Goal: Task Accomplishment & Management: Manage account settings

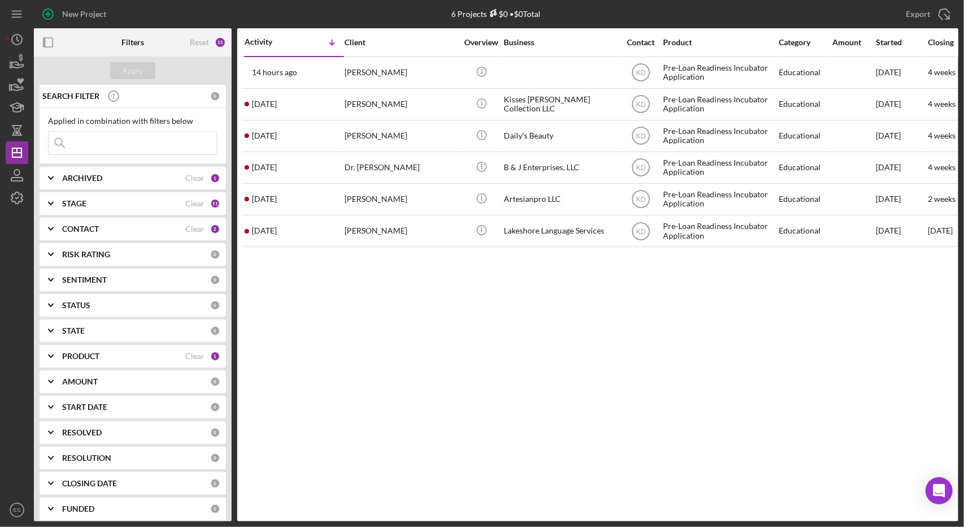
click at [395, 363] on div "Activity Icon/Table Sort Arrow Client Overview Business Contact Product Categor…" at bounding box center [597, 274] width 721 height 493
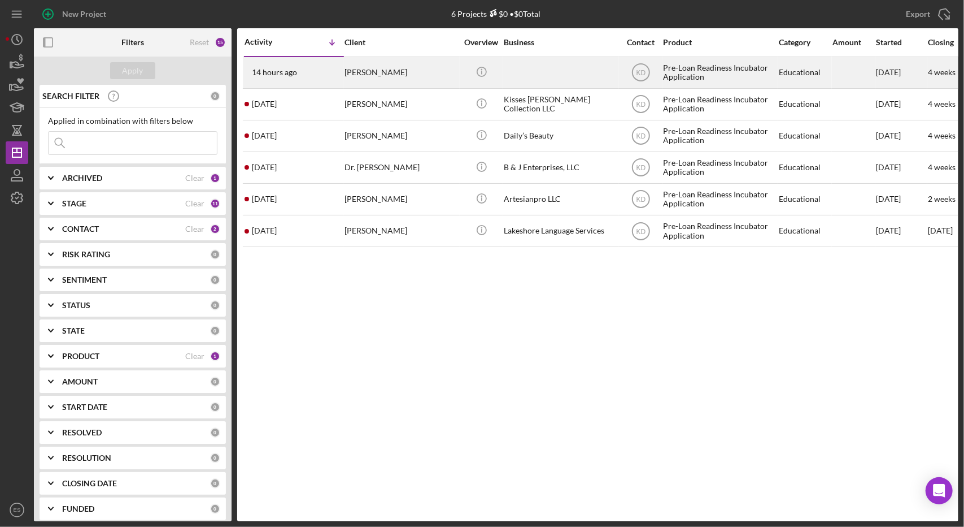
click at [567, 78] on div at bounding box center [560, 73] width 113 height 30
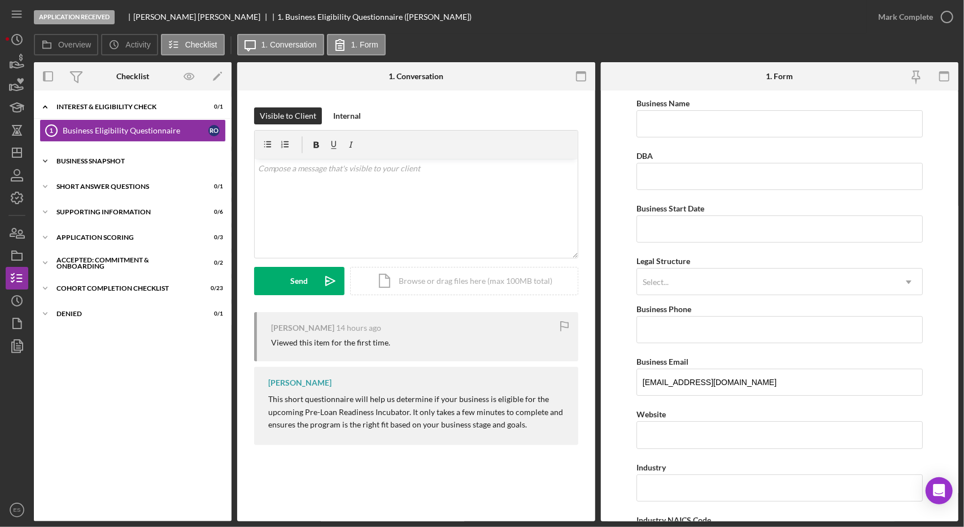
click at [104, 171] on div "Icon/Expander Business Snapshot 0 / 1" at bounding box center [133, 161] width 198 height 23
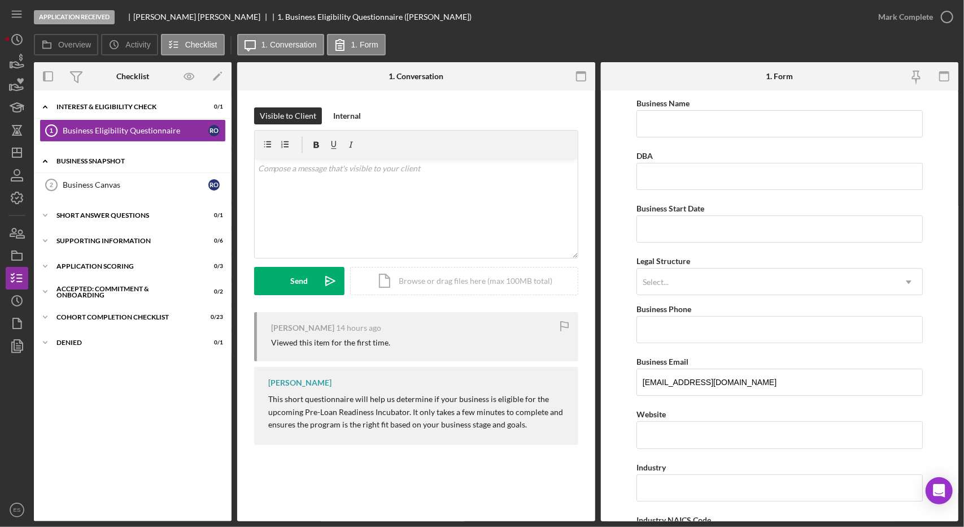
click at [106, 167] on div "Icon/Expander Business Snapshot 0 / 1" at bounding box center [133, 161] width 198 height 23
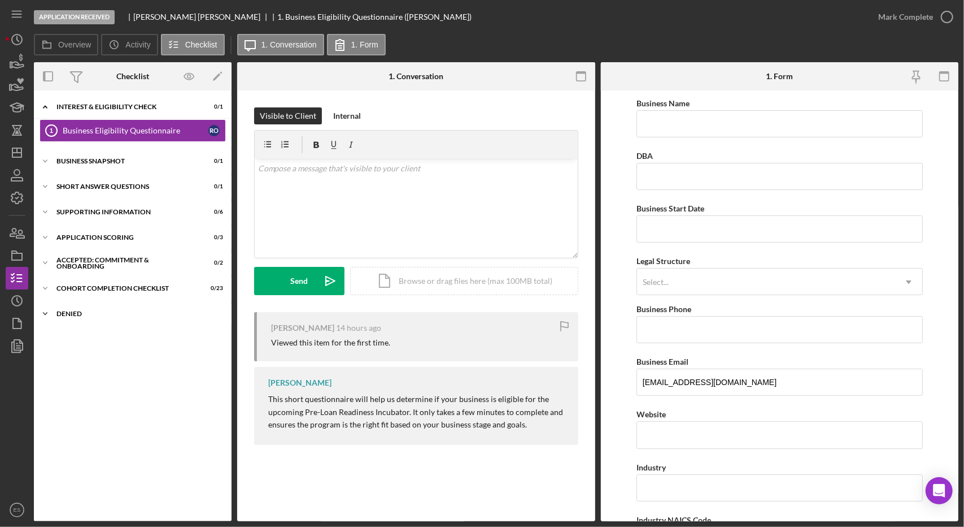
click at [78, 316] on div "Icon/Expander Denied 0 / 1" at bounding box center [133, 313] width 198 height 23
click at [14, 150] on icon "Icon/Dashboard" at bounding box center [17, 152] width 28 height 28
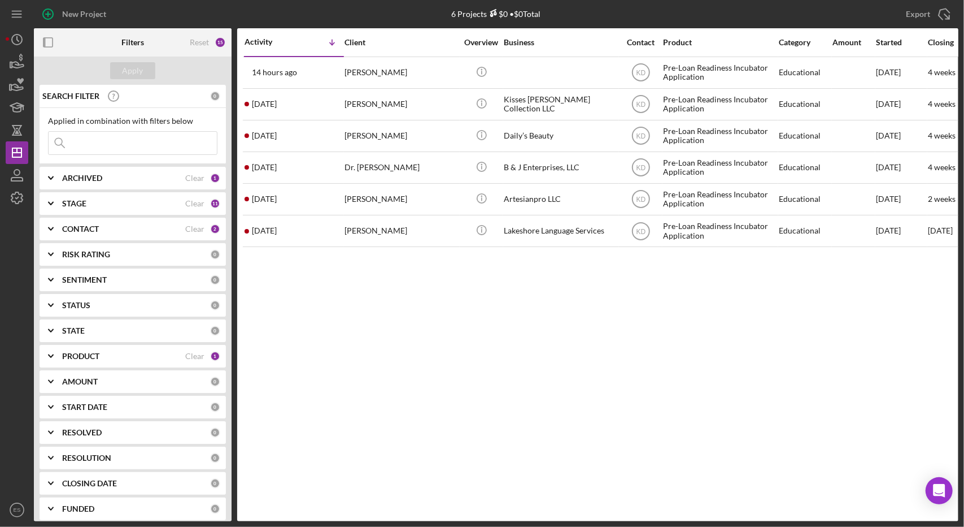
click at [381, 350] on div "Activity Icon/Table Sort Arrow Client Overview Business Contact Product Categor…" at bounding box center [597, 274] width 721 height 493
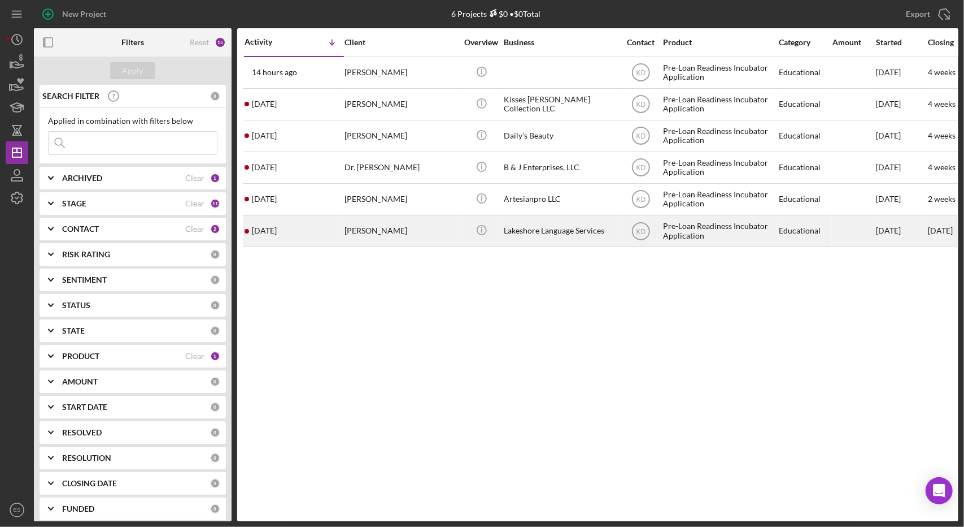
click at [444, 232] on div "[PERSON_NAME]" at bounding box center [401, 231] width 113 height 30
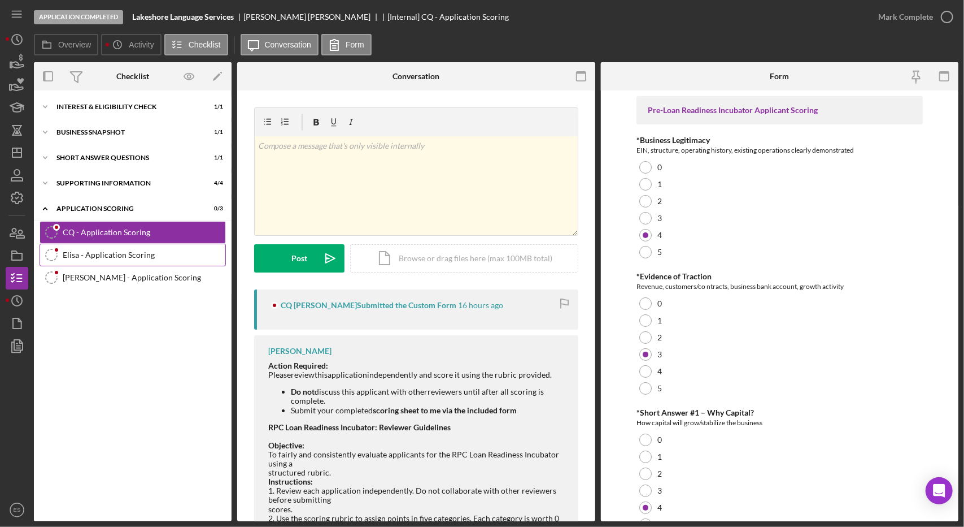
click at [143, 249] on link "Elisa - Application Scoring Elisa - Application Scoring" at bounding box center [133, 254] width 186 height 23
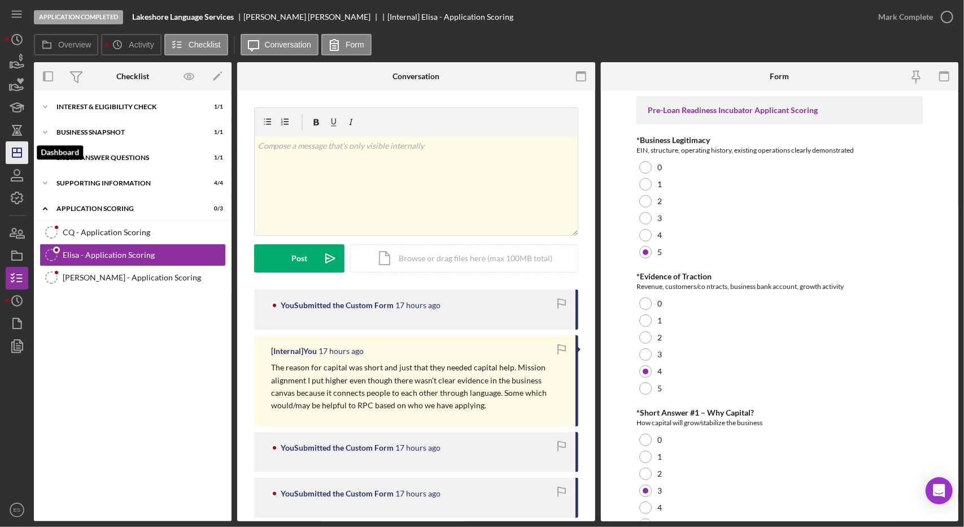
click at [21, 153] on line "button" at bounding box center [16, 153] width 9 height 0
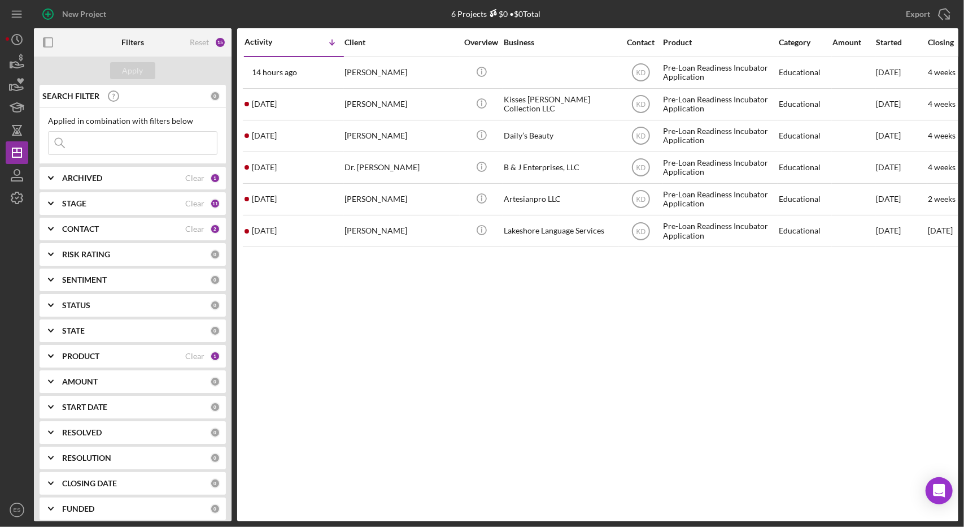
click at [381, 347] on div "Activity Icon/Table Sort Arrow Client Overview Business Contact Product Categor…" at bounding box center [597, 274] width 721 height 493
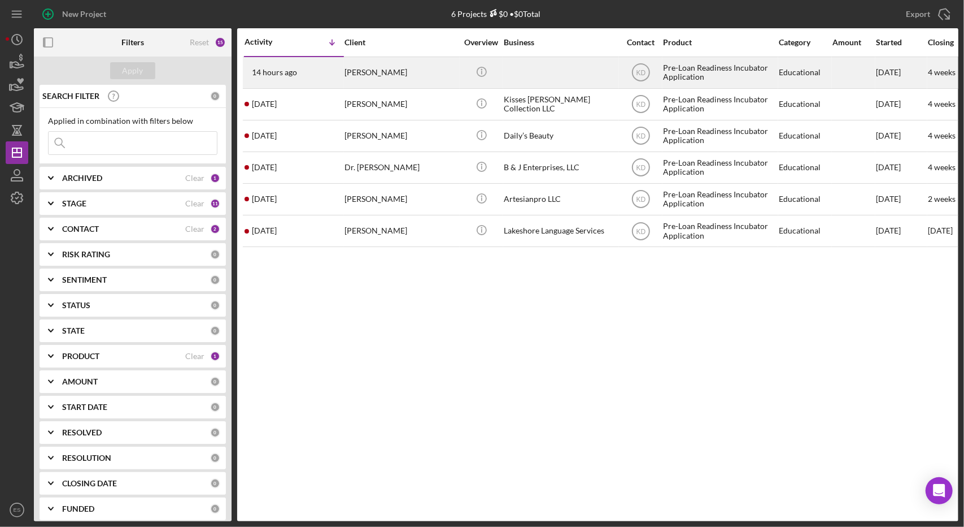
click at [453, 69] on div "[PERSON_NAME]" at bounding box center [401, 73] width 113 height 30
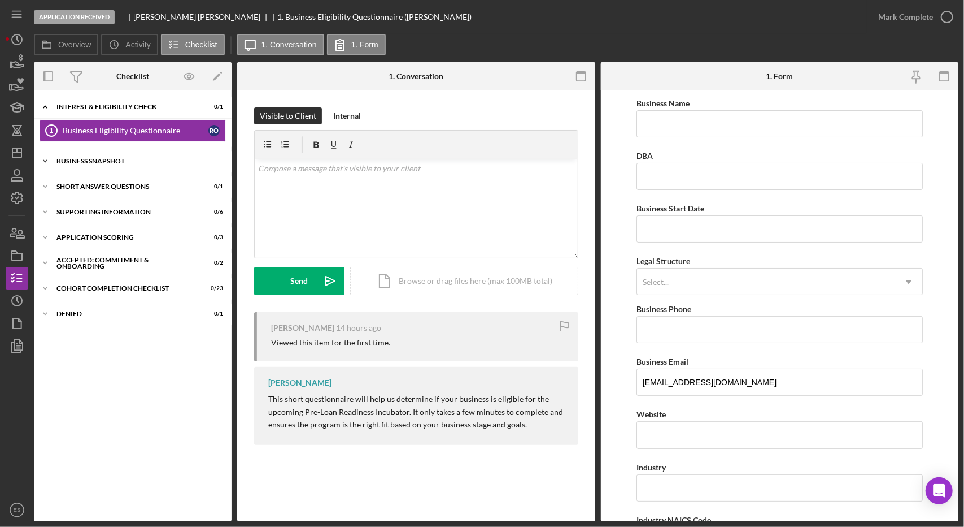
click at [86, 160] on div "Business Snapshot" at bounding box center [136, 161] width 161 height 7
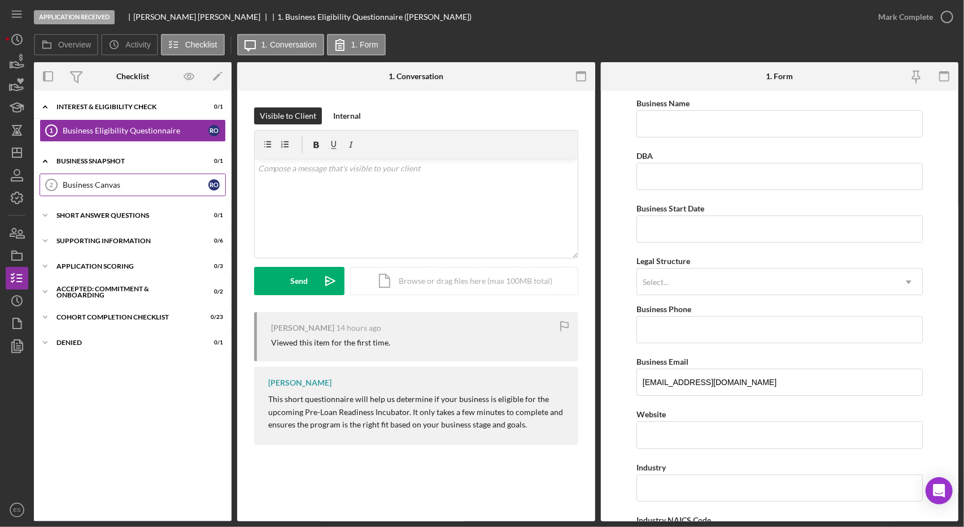
click at [100, 193] on link "Business Canvas 2 Business Canvas R O" at bounding box center [133, 184] width 186 height 23
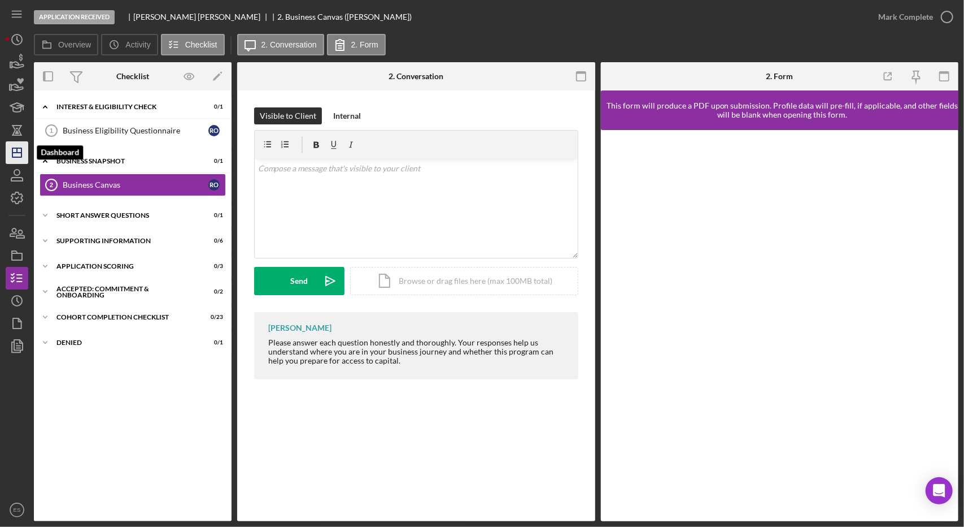
click at [24, 154] on icon "Icon/Dashboard" at bounding box center [17, 152] width 28 height 28
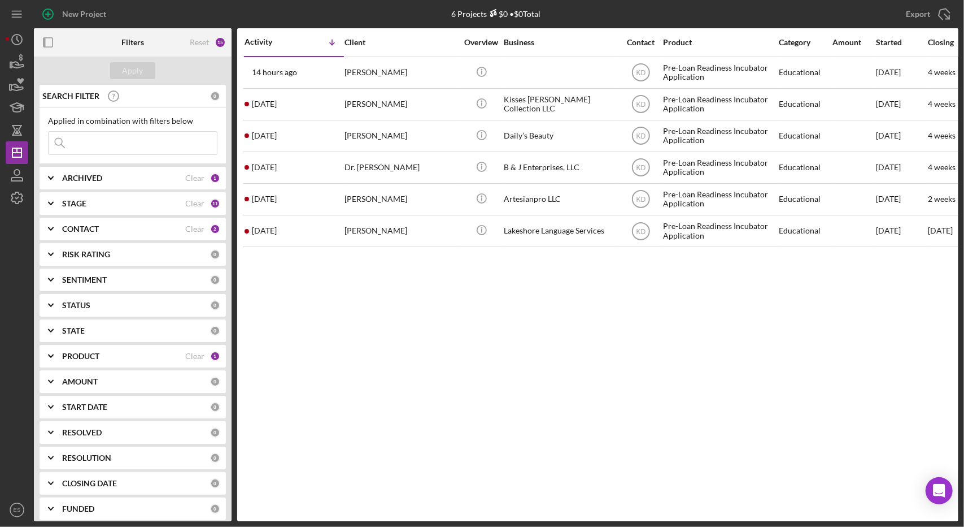
click at [323, 324] on div "Activity Icon/Table Sort Arrow Client Overview Business Contact Product Categor…" at bounding box center [597, 274] width 721 height 493
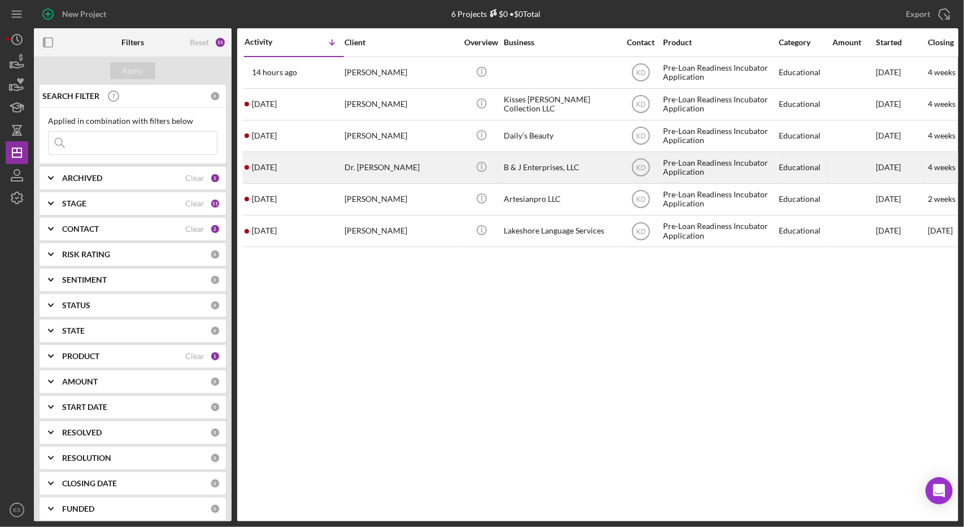
click at [421, 163] on div "Dr. [PERSON_NAME]" at bounding box center [401, 168] width 113 height 30
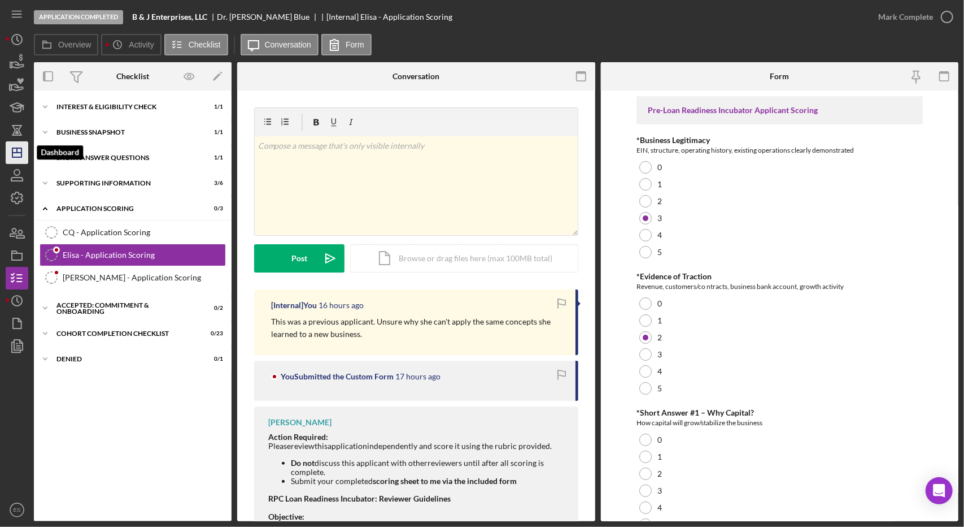
click at [14, 159] on icon "Icon/Dashboard" at bounding box center [17, 152] width 28 height 28
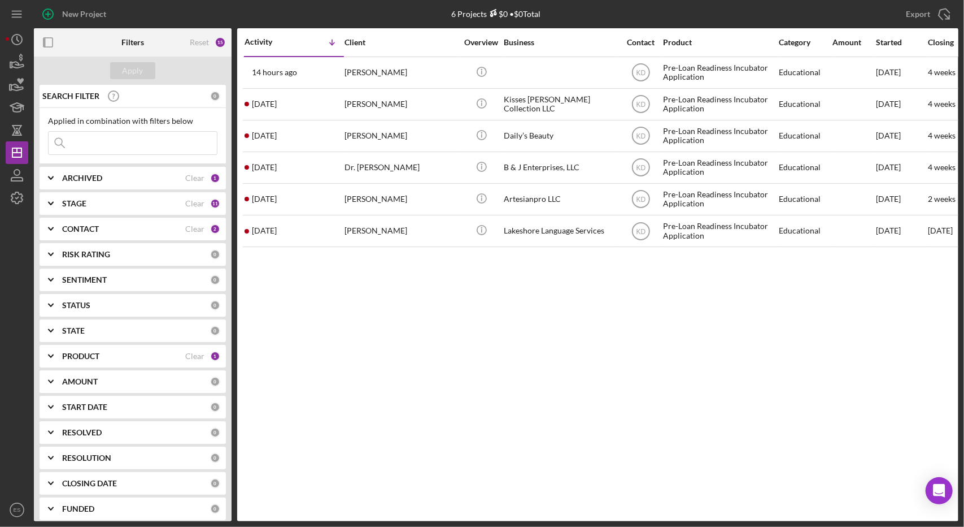
click at [434, 389] on div "Activity Icon/Table Sort Arrow Client Overview Business Contact Product Categor…" at bounding box center [597, 274] width 721 height 493
click at [403, 398] on div "Activity Icon/Table Sort Arrow Client Overview Business Contact Product Categor…" at bounding box center [597, 274] width 721 height 493
click at [420, 418] on div "Activity Icon/Table Sort Arrow Client Overview Business Contact Product Categor…" at bounding box center [597, 274] width 721 height 493
click at [372, 336] on div "Activity Icon/Table Sort Arrow Client Overview Business Contact Product Categor…" at bounding box center [597, 274] width 721 height 493
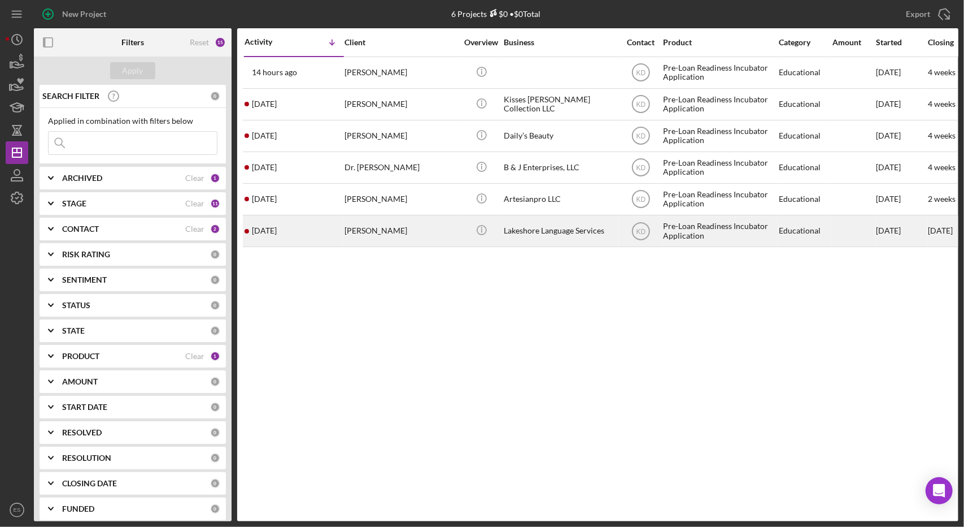
click at [575, 225] on div "Lakeshore Language Services" at bounding box center [560, 231] width 113 height 30
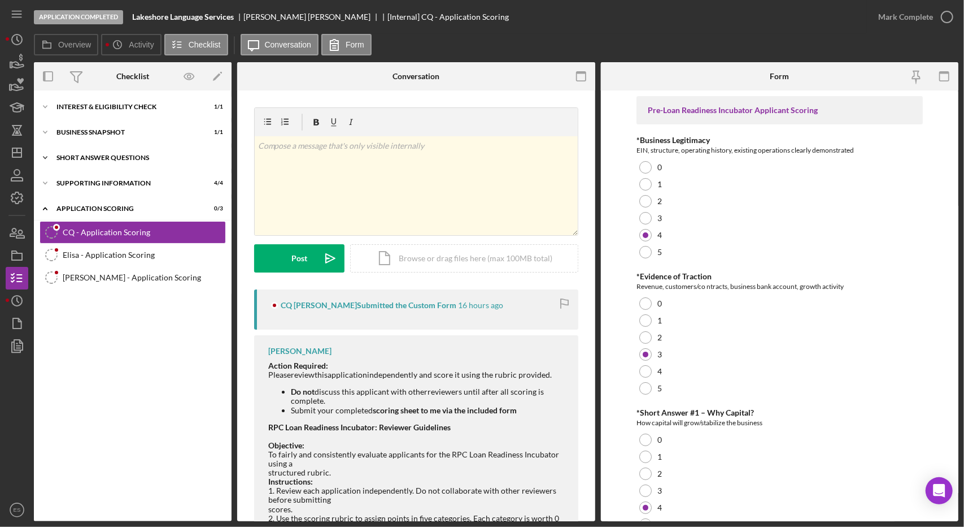
click at [106, 163] on div "Icon/Expander Short Answer Questions 1 / 1" at bounding box center [133, 157] width 198 height 23
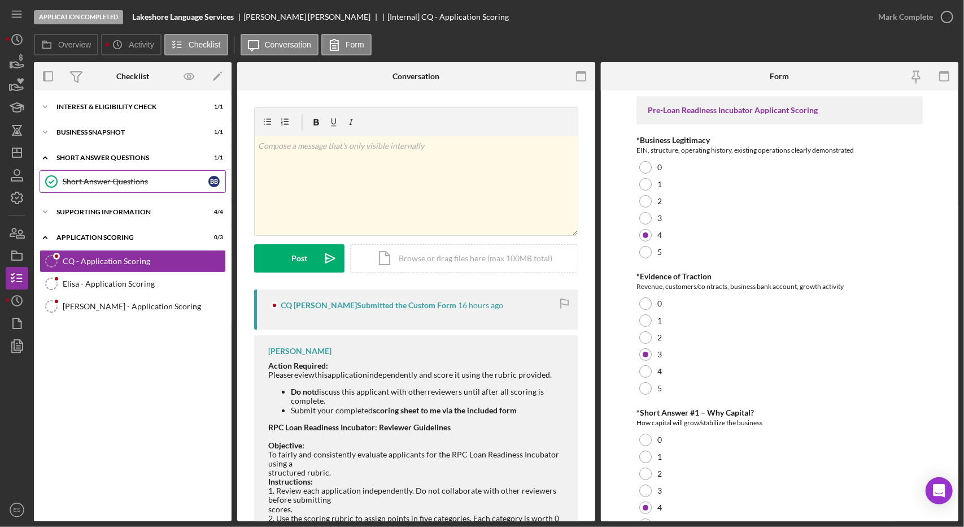
click at [123, 177] on div "Short Answer Questions" at bounding box center [136, 181] width 146 height 9
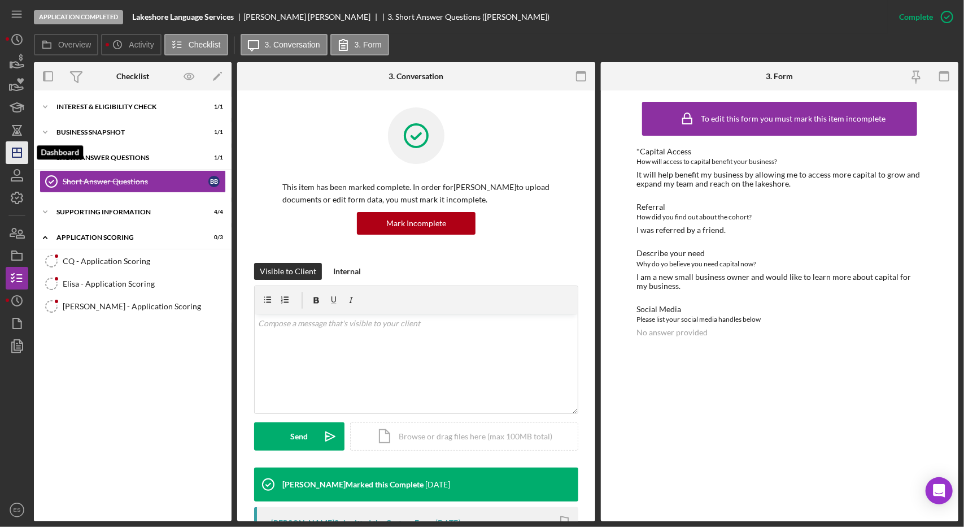
click at [21, 151] on polygon "button" at bounding box center [16, 152] width 9 height 9
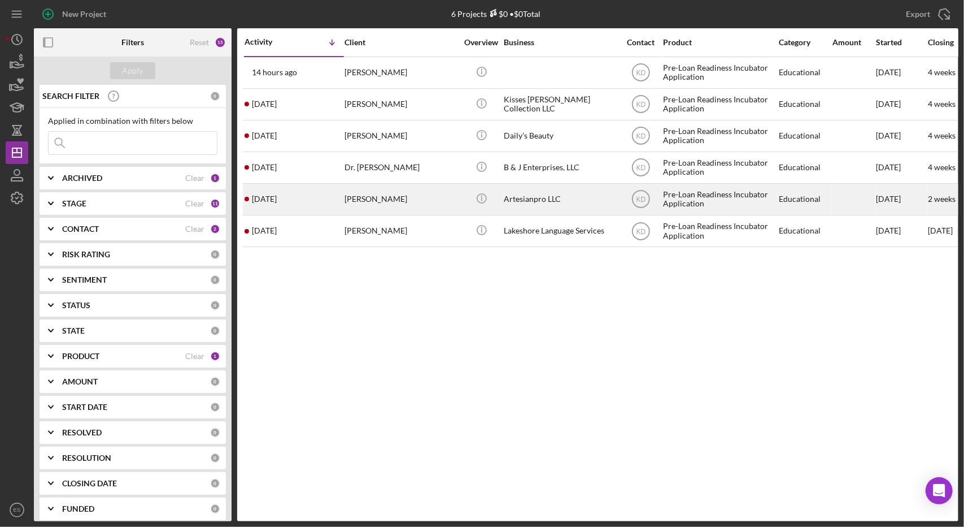
click at [557, 200] on div "Artesianpro LLC" at bounding box center [560, 199] width 113 height 30
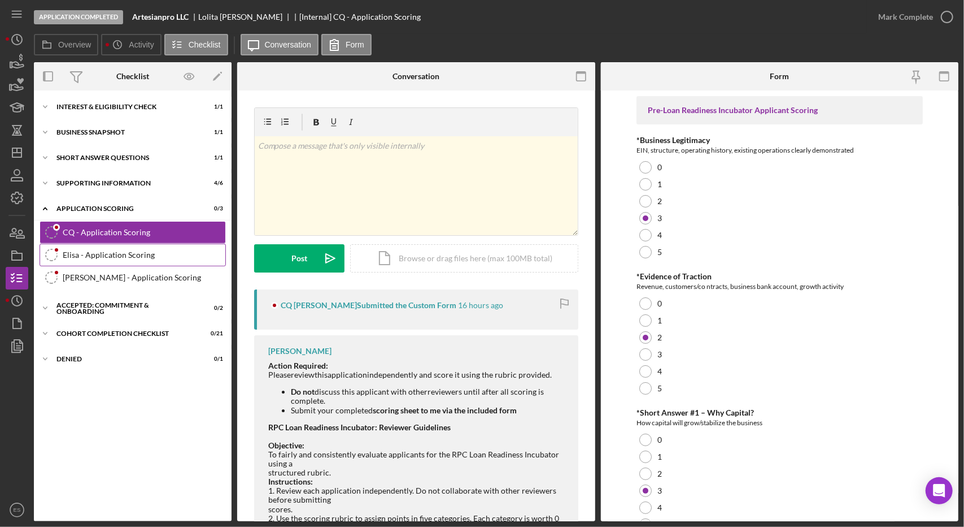
click at [146, 254] on div "Elisa - Application Scoring" at bounding box center [144, 254] width 163 height 9
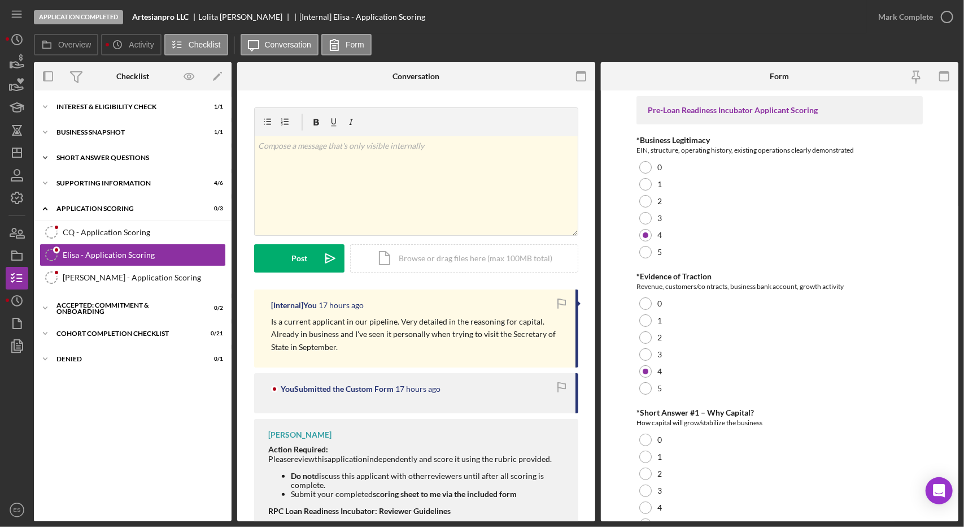
click at [108, 166] on div "Icon/Expander Short Answer Questions 1 / 1" at bounding box center [133, 157] width 198 height 23
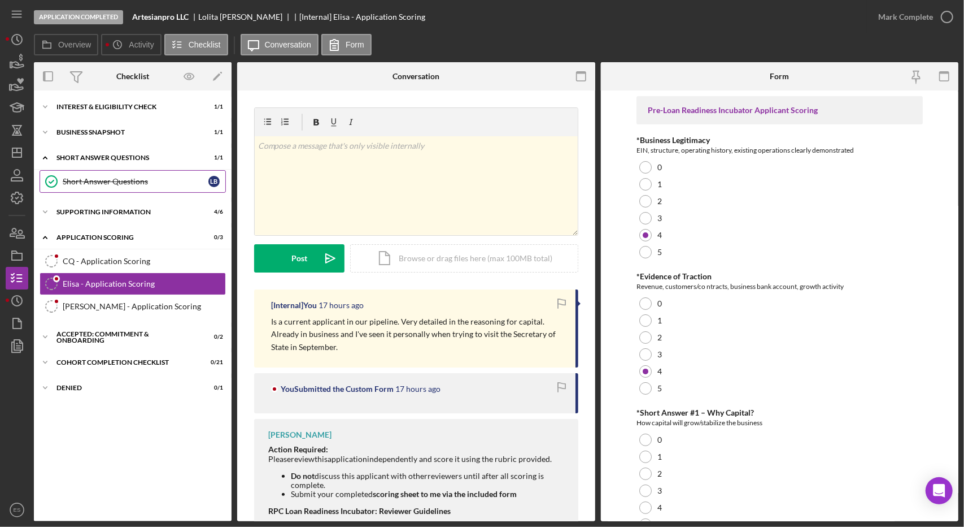
click at [111, 187] on link "Short Answer Questions Short Answer Questions L B" at bounding box center [133, 181] width 186 height 23
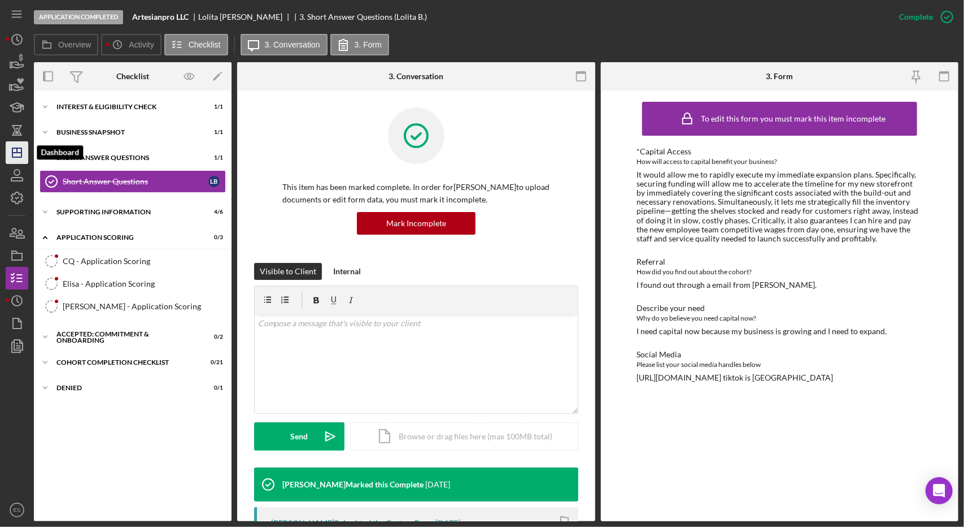
click at [21, 154] on polygon "button" at bounding box center [16, 152] width 9 height 9
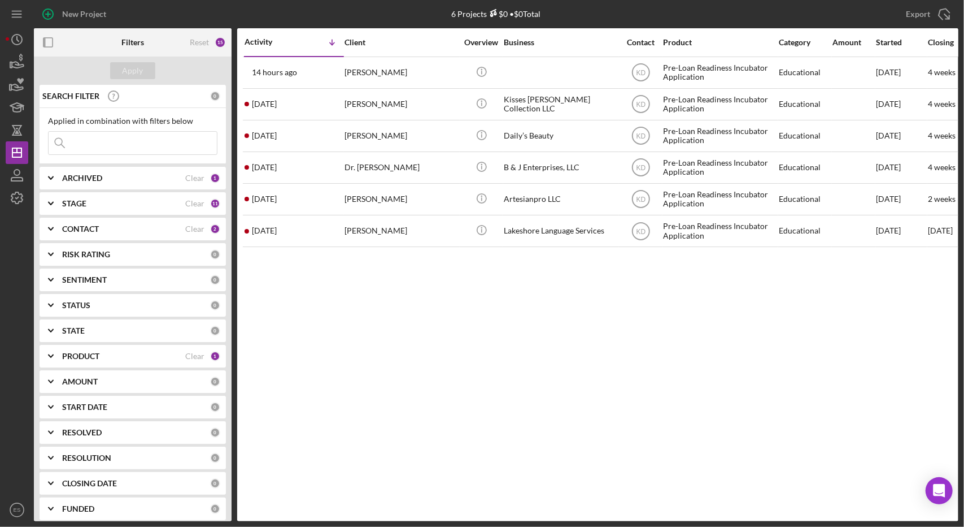
click at [489, 383] on div "Activity Icon/Table Sort Arrow Client Overview Business Contact Product Categor…" at bounding box center [597, 274] width 721 height 493
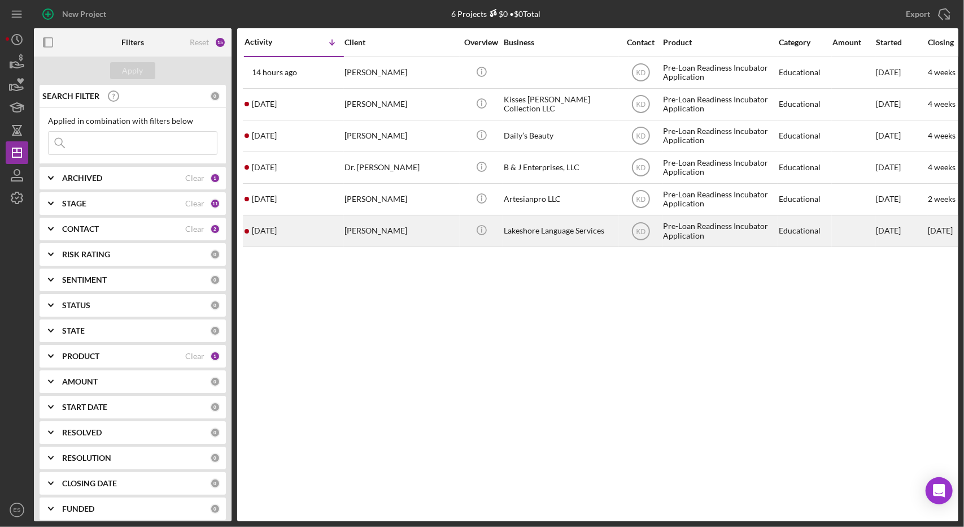
click at [412, 233] on div "[PERSON_NAME]" at bounding box center [401, 231] width 113 height 30
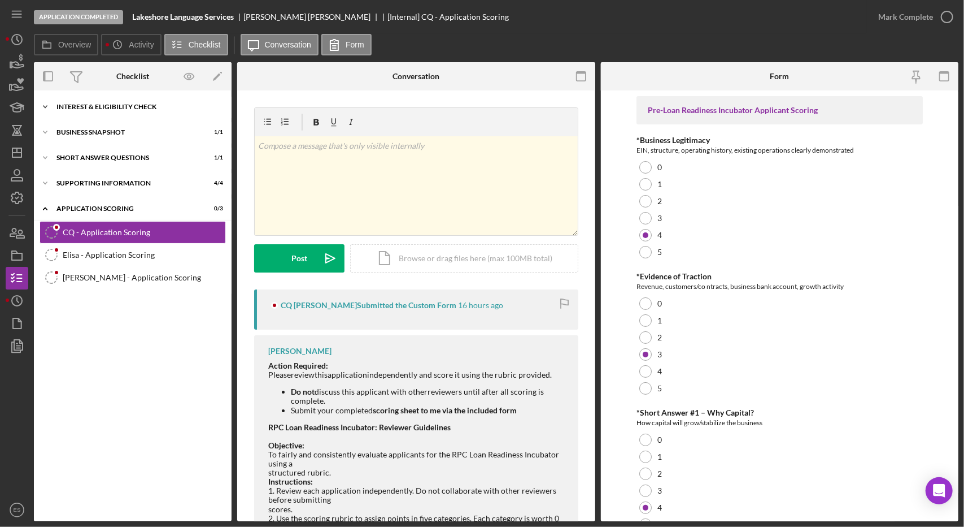
click at [111, 111] on div "Icon/Expander Interest & Eligibility Check 1 / 1" at bounding box center [133, 106] width 198 height 23
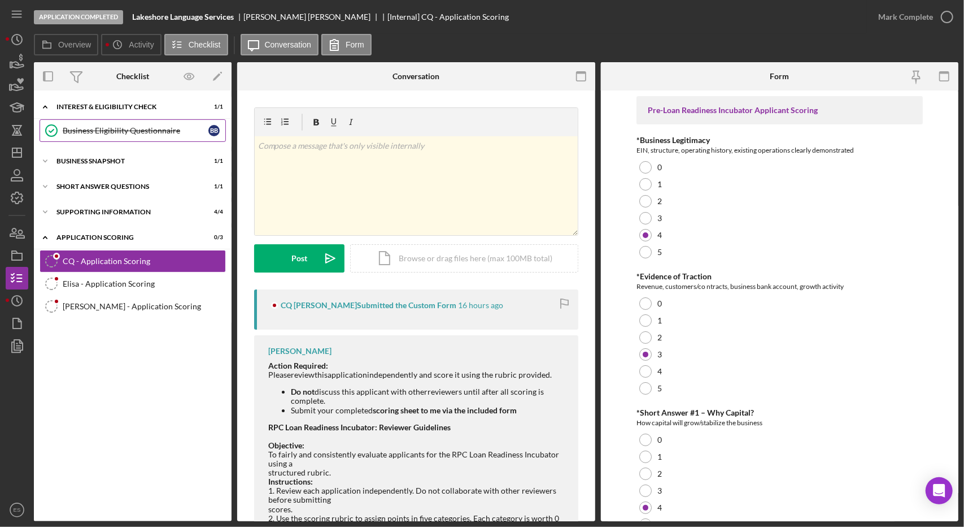
click at [118, 128] on div "Business Eligibility Questionnaire" at bounding box center [136, 130] width 146 height 9
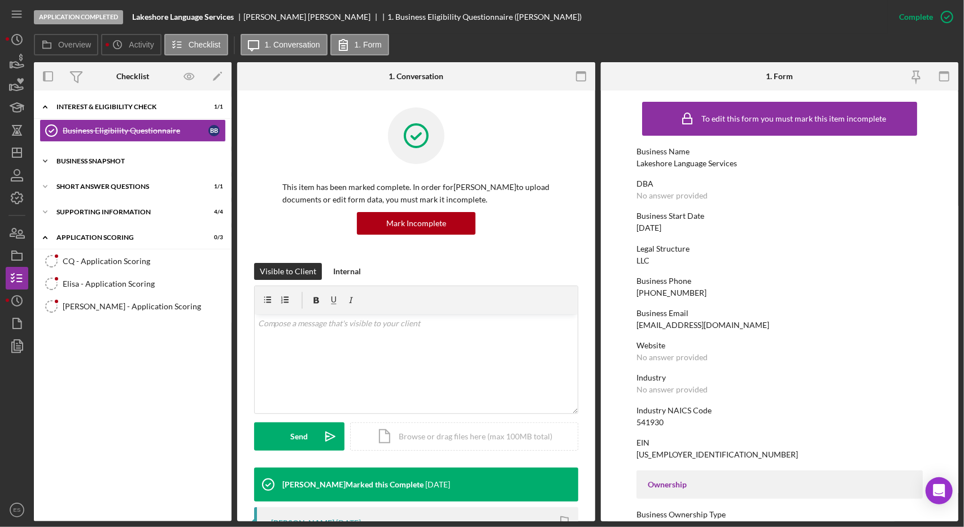
click at [130, 163] on div "Business Snapshot" at bounding box center [136, 161] width 161 height 7
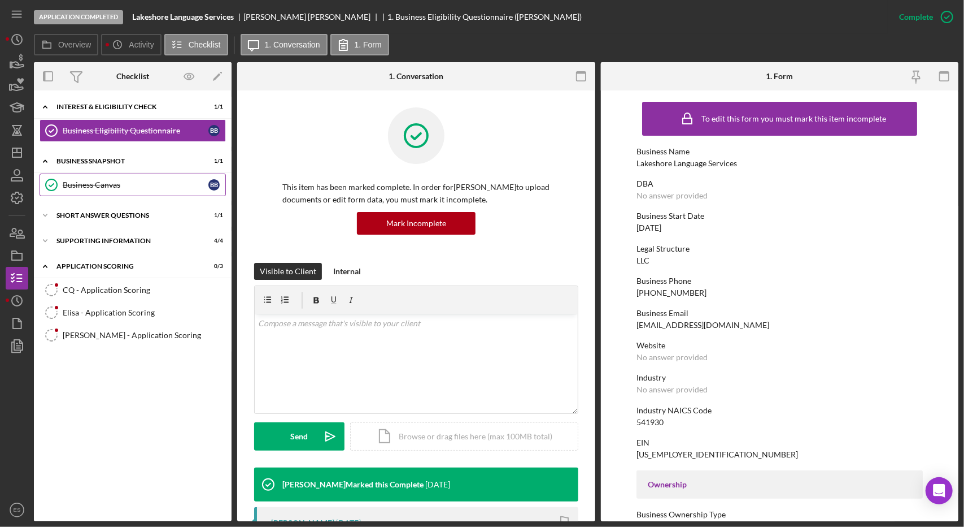
click at [131, 180] on div "Business Canvas" at bounding box center [136, 184] width 146 height 9
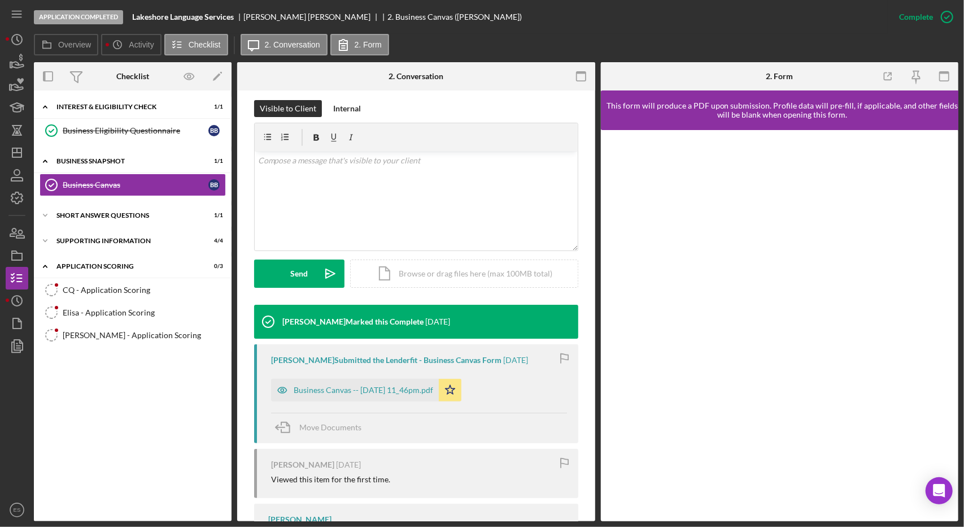
scroll to position [234, 0]
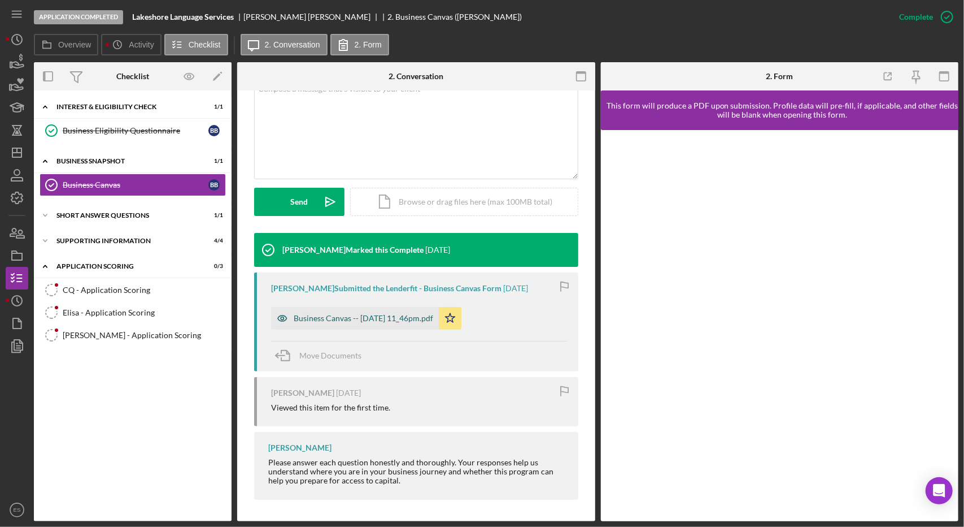
click at [337, 314] on div "Business Canvas -- [DATE] 11_46pm.pdf" at bounding box center [364, 318] width 140 height 9
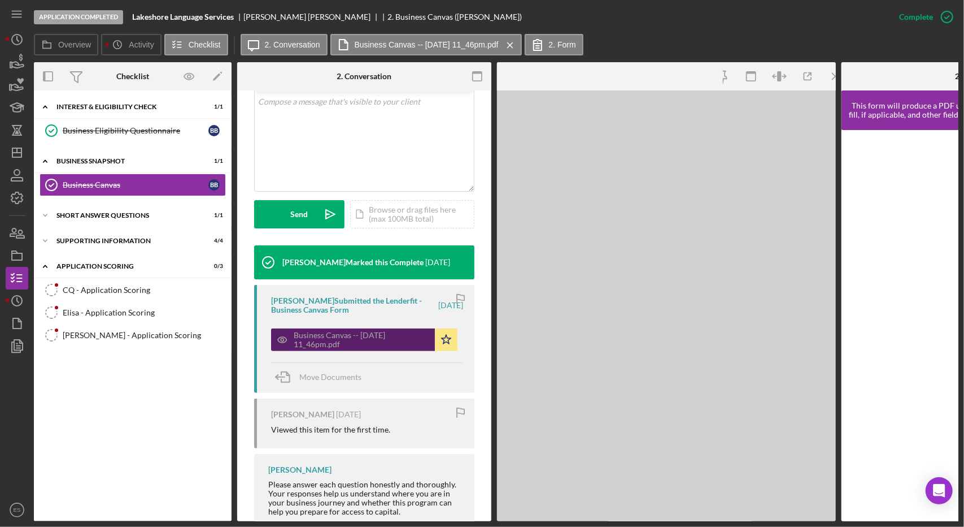
scroll to position [247, 0]
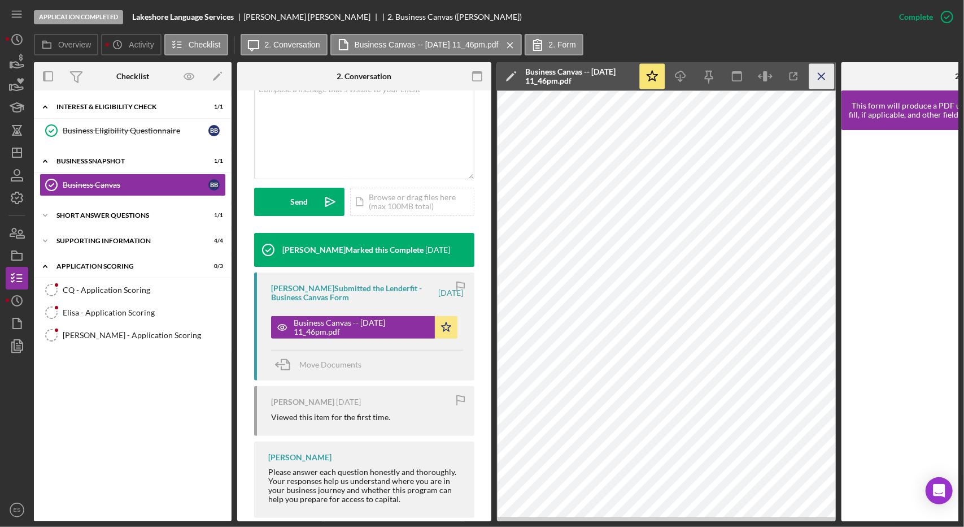
click at [811, 77] on icon "Icon/Menu Close" at bounding box center [822, 76] width 25 height 25
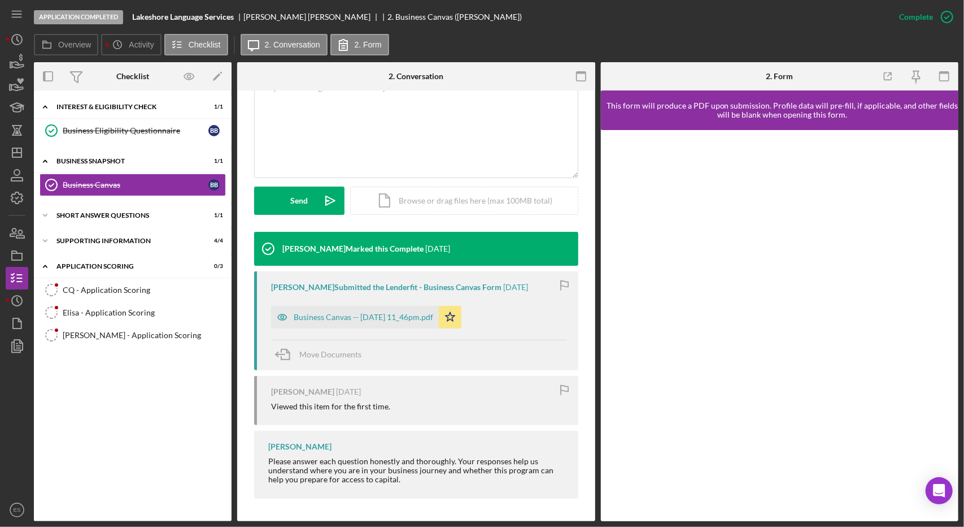
scroll to position [234, 0]
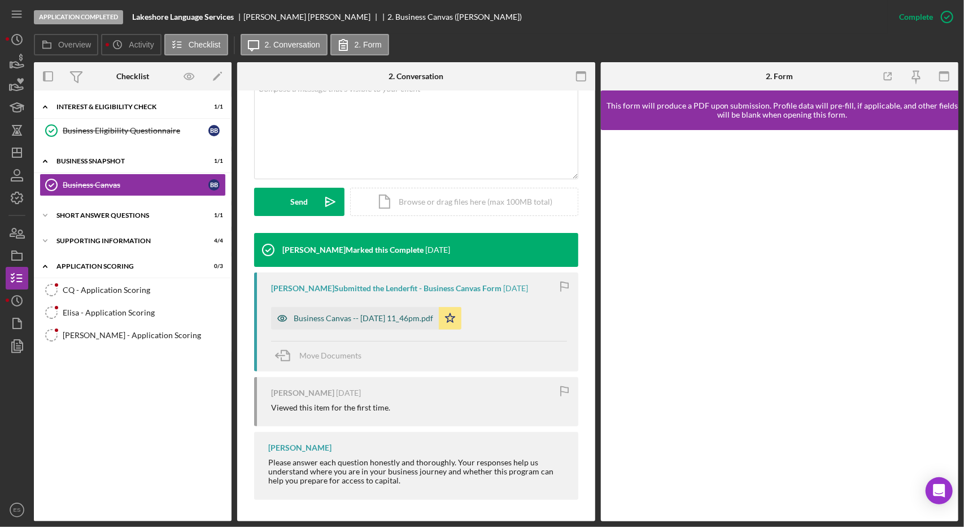
click at [391, 326] on div "Business Canvas -- [DATE] 11_46pm.pdf" at bounding box center [355, 318] width 168 height 23
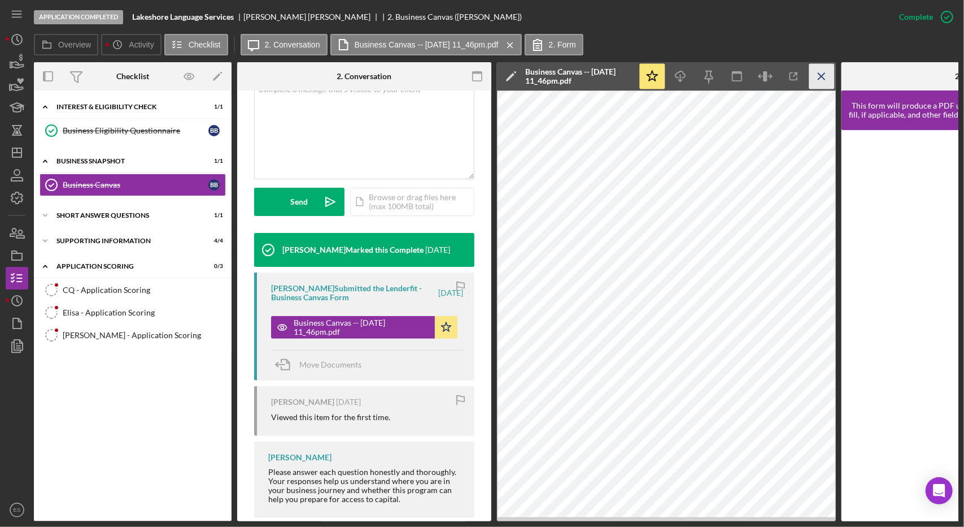
click at [823, 75] on icon "Icon/Menu Close" at bounding box center [822, 76] width 25 height 25
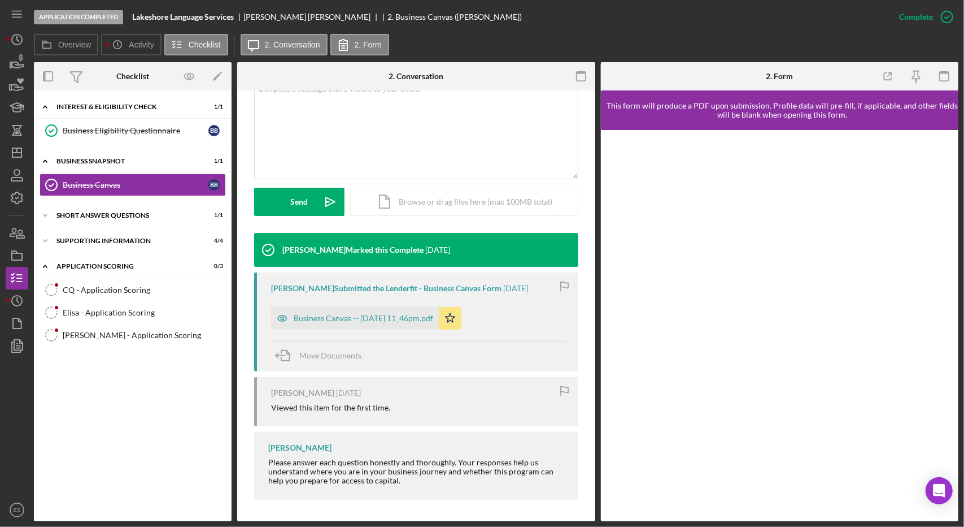
click at [6, 394] on div at bounding box center [17, 427] width 23 height 141
click at [14, 149] on polygon "button" at bounding box center [16, 152] width 9 height 9
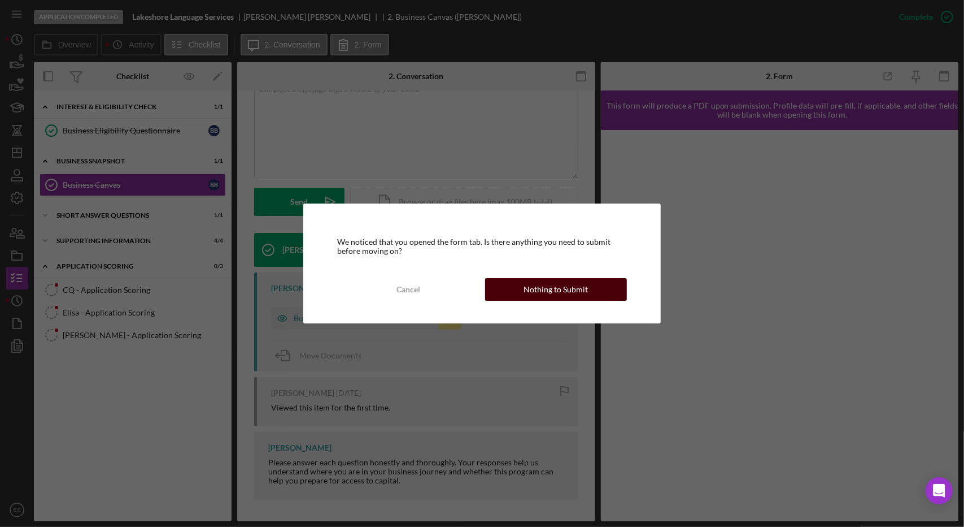
click at [574, 279] on div "Nothing to Submit" at bounding box center [556, 289] width 64 height 23
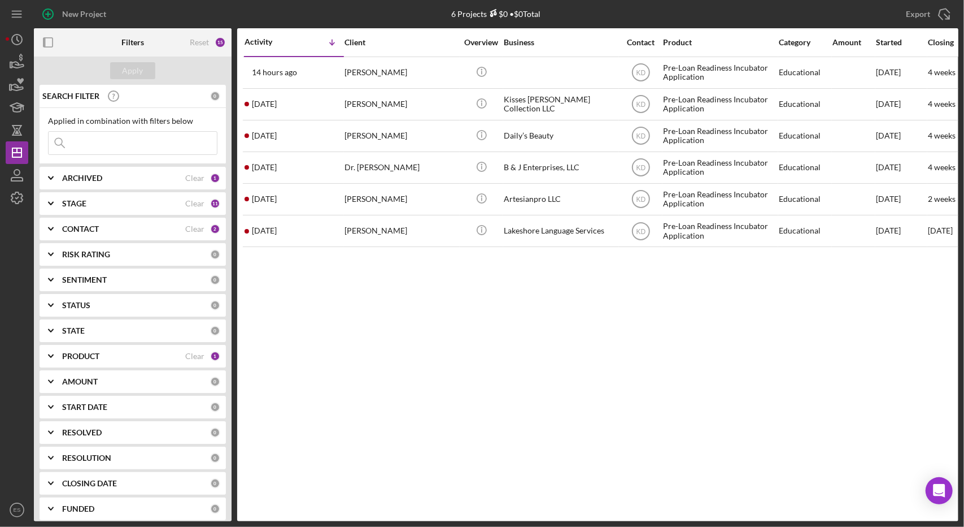
drag, startPoint x: 585, startPoint y: 356, endPoint x: 540, endPoint y: 327, distance: 54.1
click at [585, 356] on div "Activity Icon/Table Sort Arrow Client Overview Business Contact Product Categor…" at bounding box center [597, 274] width 721 height 493
click at [588, 292] on div "Activity Icon/Table Sort Arrow Client Overview Business Contact Product Categor…" at bounding box center [597, 274] width 721 height 493
click at [737, 415] on div "Activity Icon/Table Sort Arrow Client Overview Business Contact Product Categor…" at bounding box center [597, 274] width 721 height 493
